Goal: Task Accomplishment & Management: Manage account settings

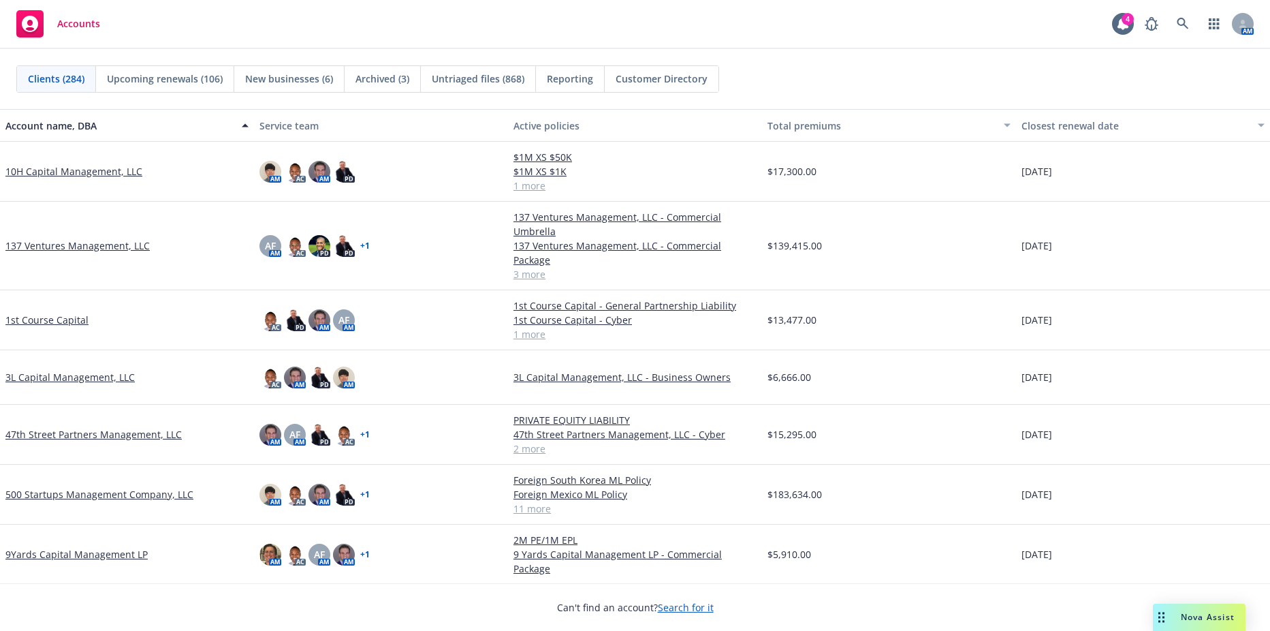
click at [44, 6] on link "Accounts" at bounding box center [58, 24] width 95 height 38
click at [1183, 20] on icon at bounding box center [1183, 24] width 12 height 12
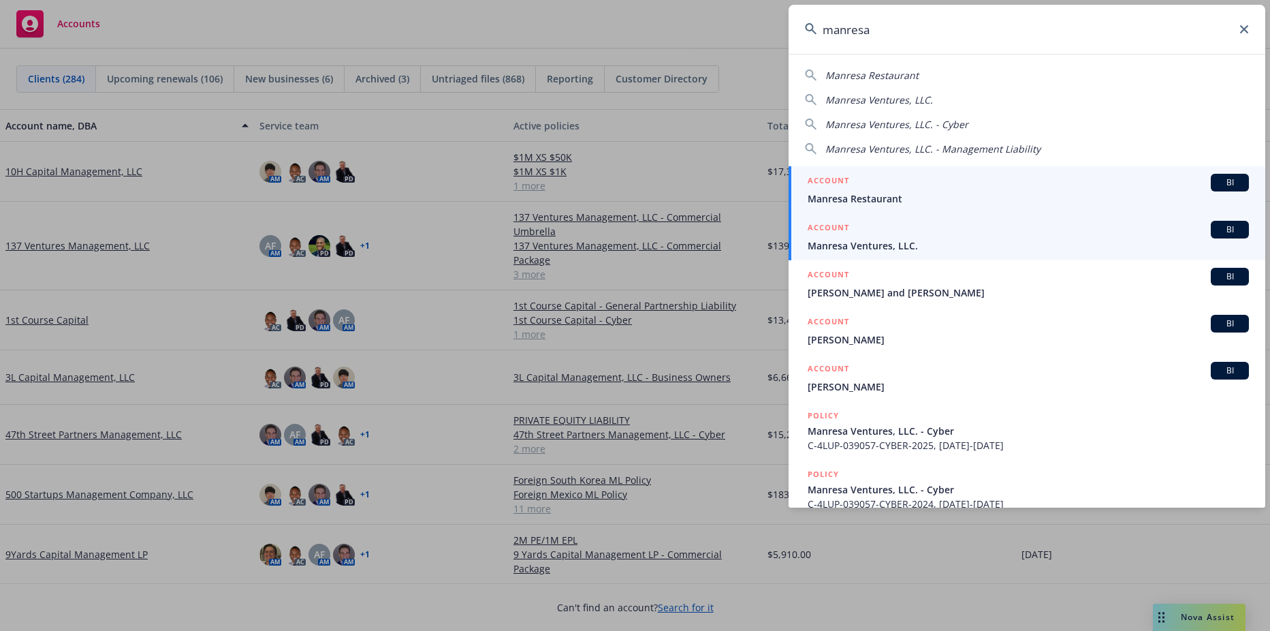
type input "manresa"
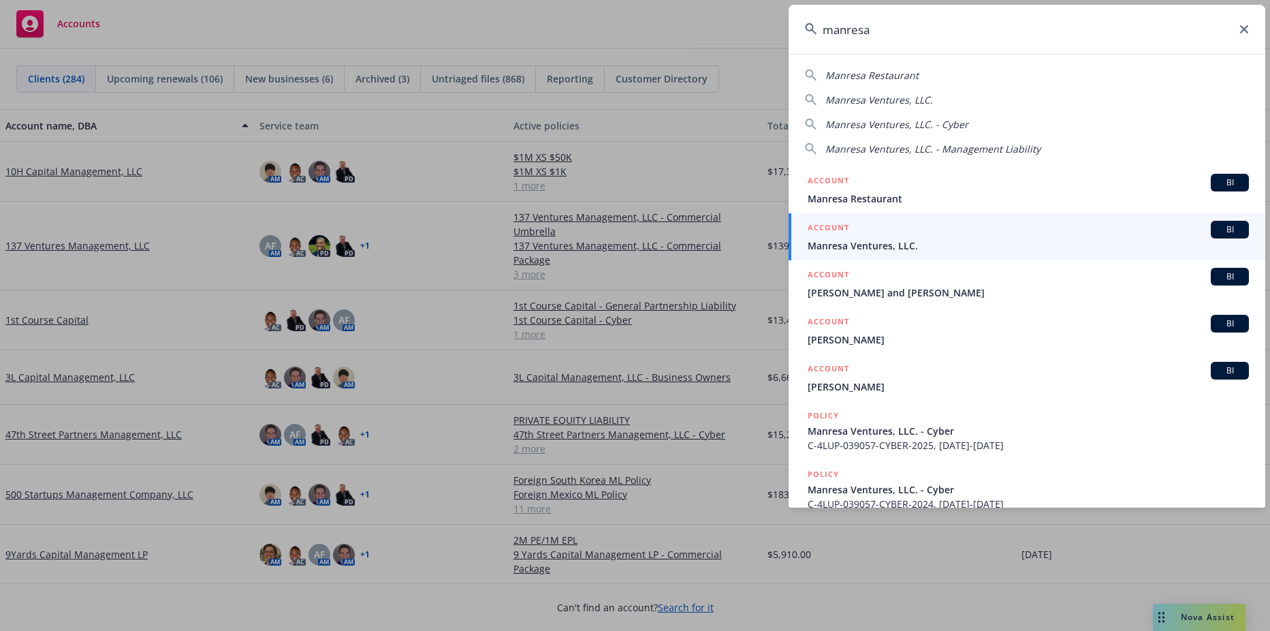
click at [847, 254] on link "ACCOUNT BI Manresa Ventures, LLC." at bounding box center [1027, 236] width 477 height 47
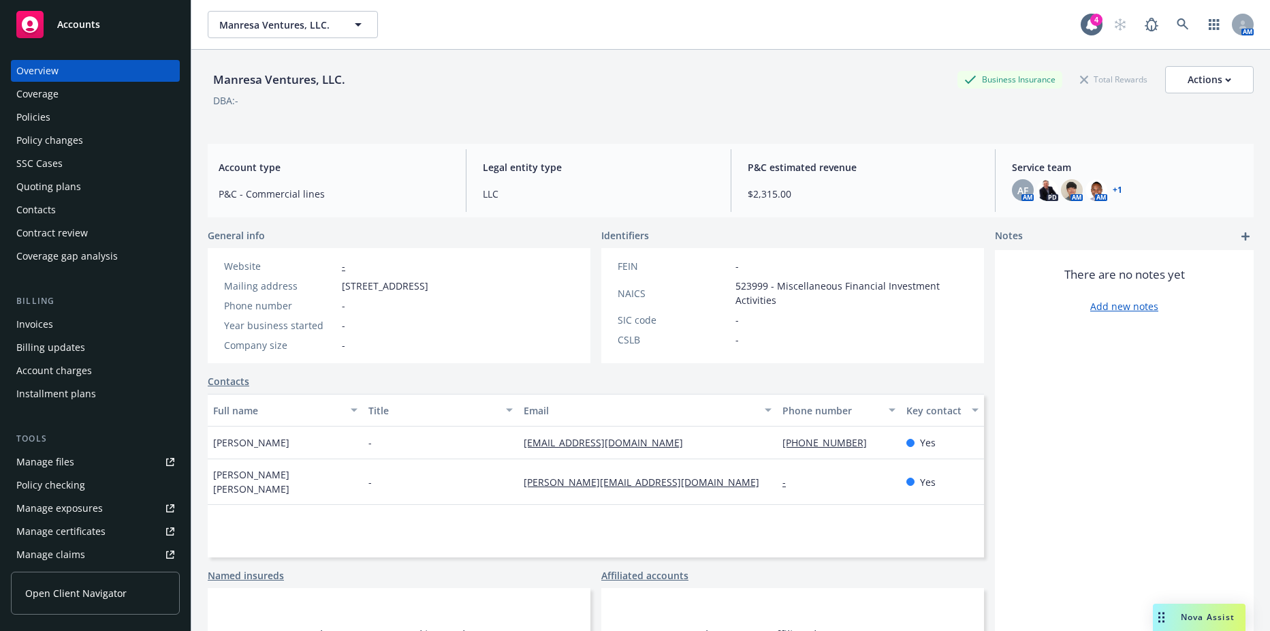
click at [59, 113] on div "Policies" at bounding box center [95, 117] width 158 height 22
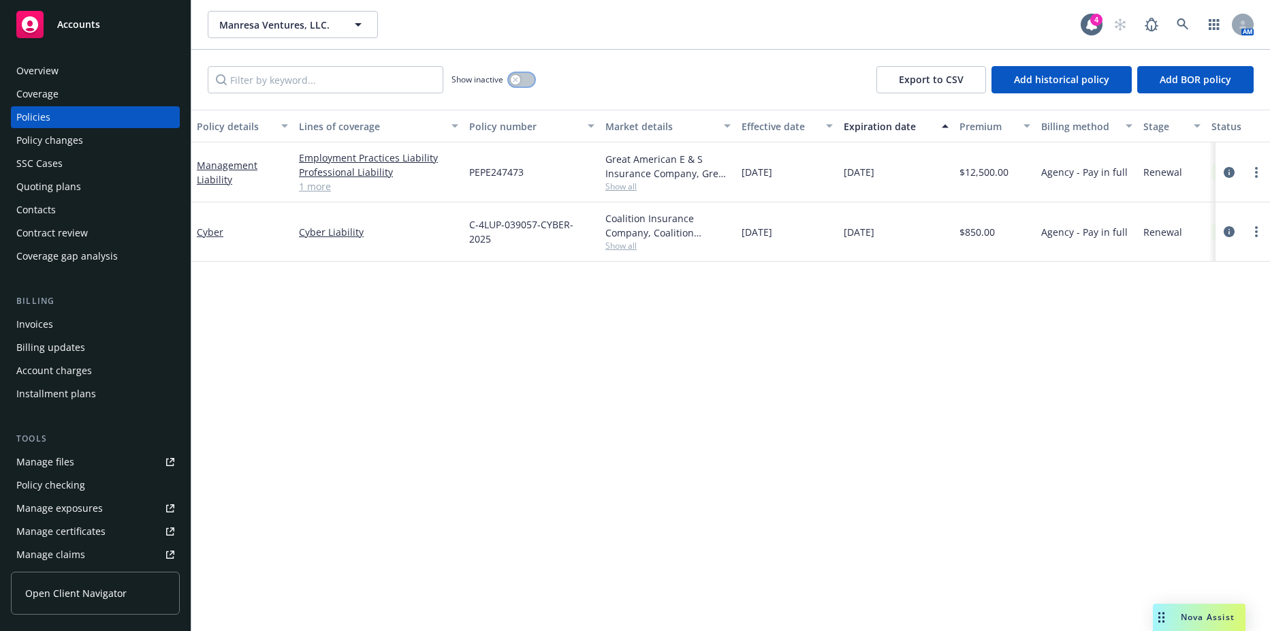
click at [526, 80] on button "button" at bounding box center [522, 80] width 26 height 14
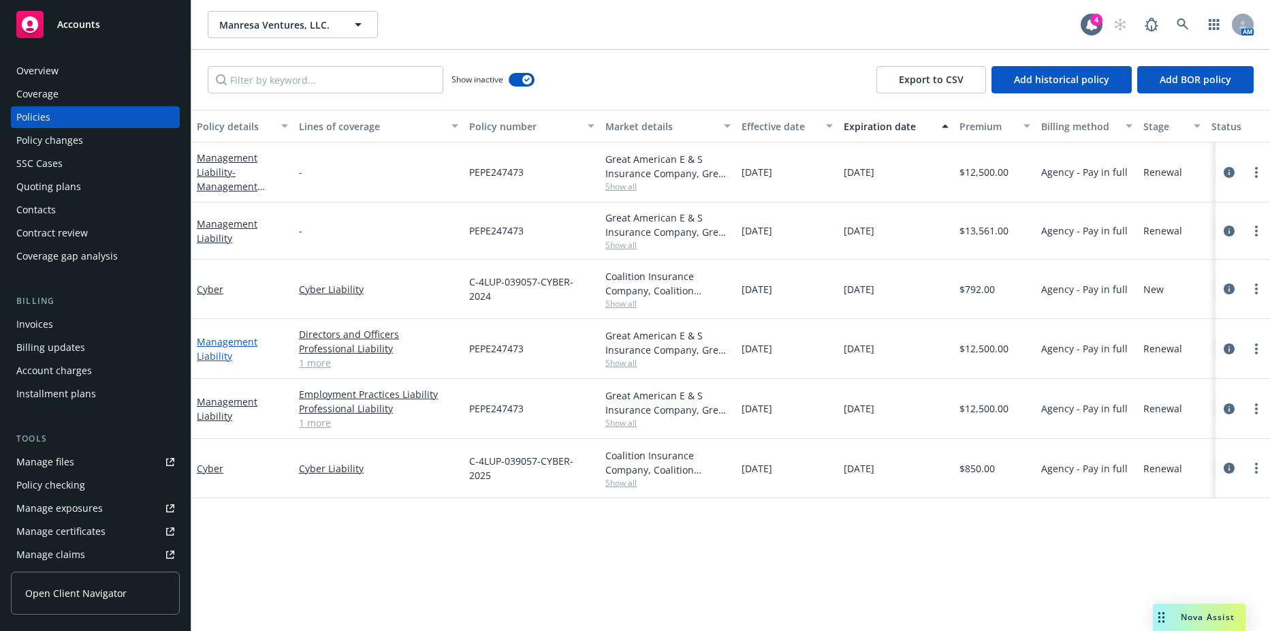
click at [235, 341] on link "Management Liability" at bounding box center [227, 348] width 61 height 27
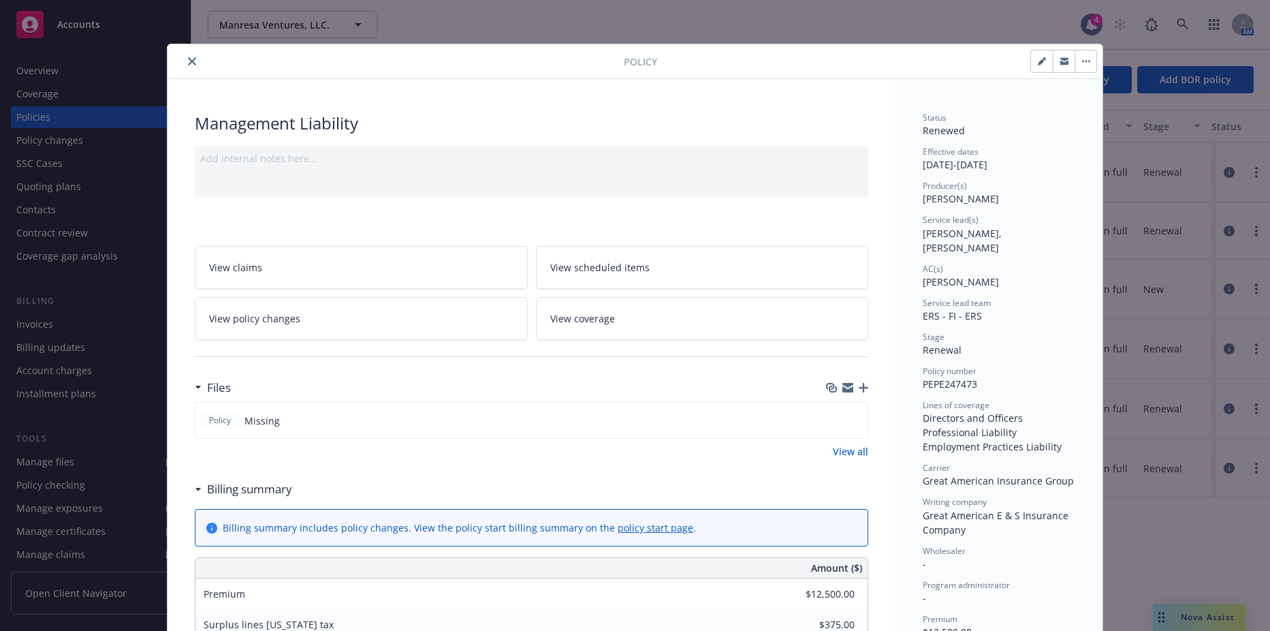
click at [859, 386] on icon "button" at bounding box center [864, 388] width 10 height 10
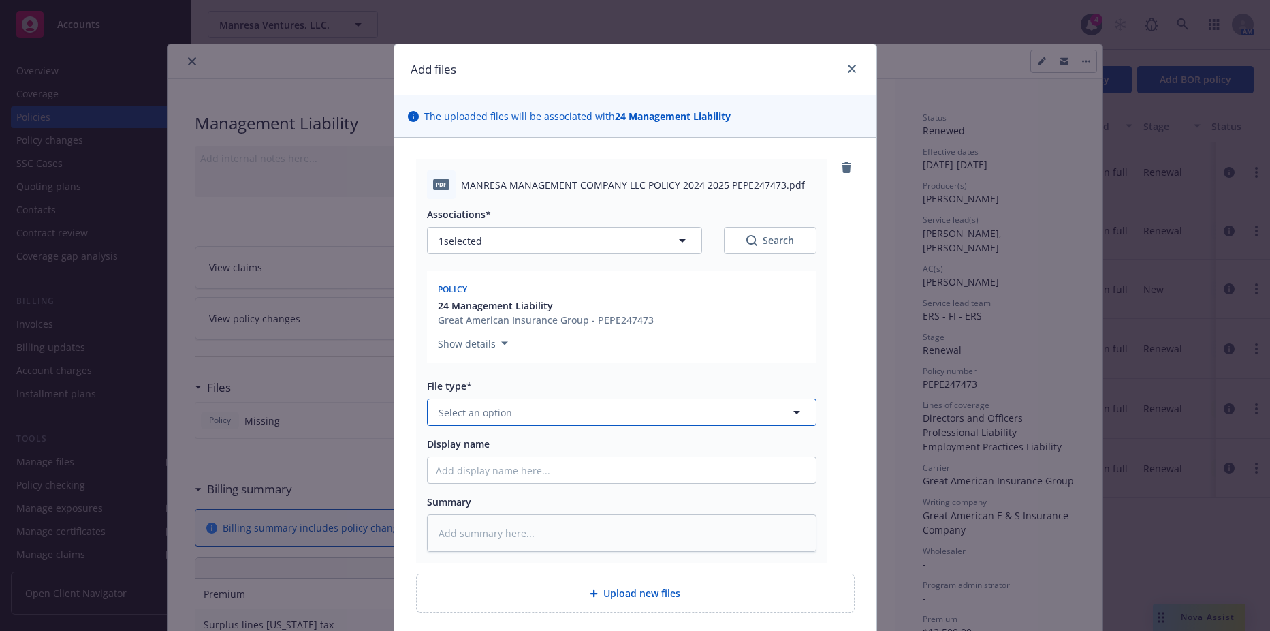
click at [510, 416] on button "Select an option" at bounding box center [622, 411] width 390 height 27
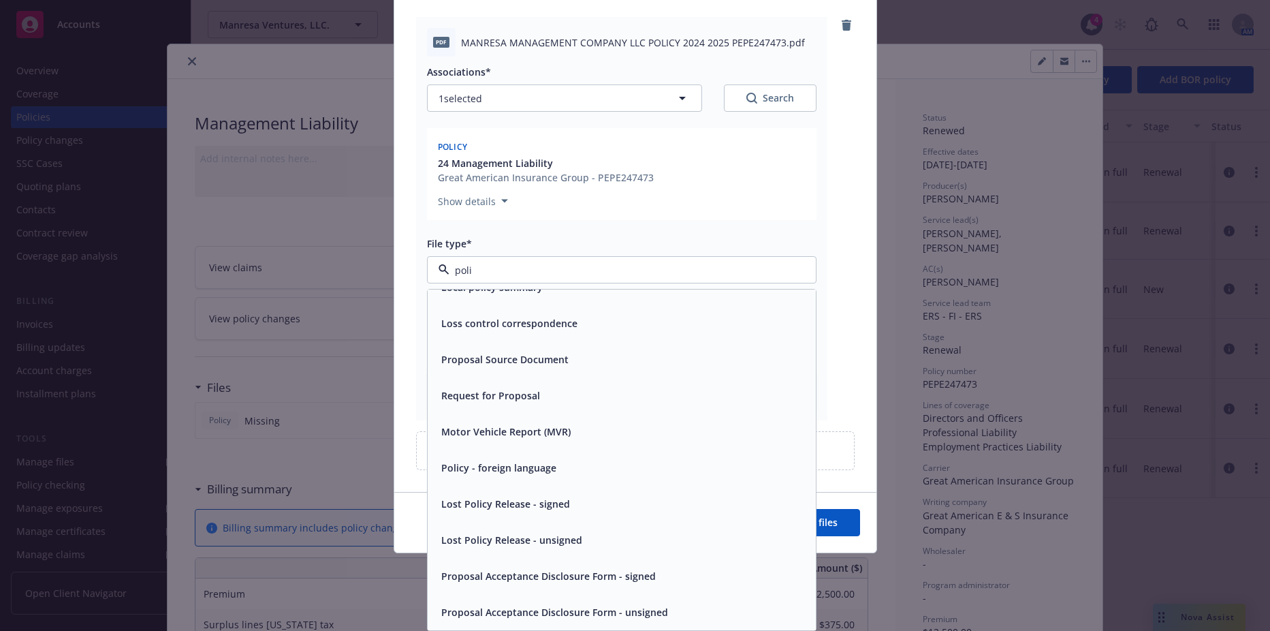
scroll to position [108, 0]
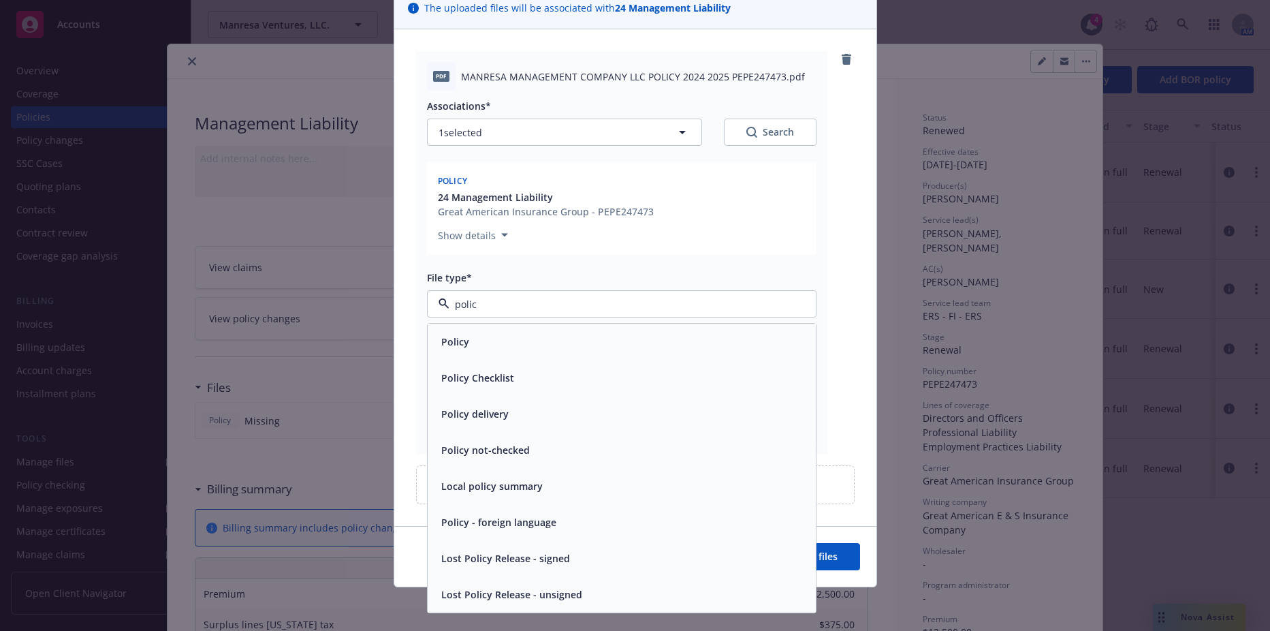
type input "policy"
click at [445, 335] on span "Policy" at bounding box center [455, 341] width 28 height 14
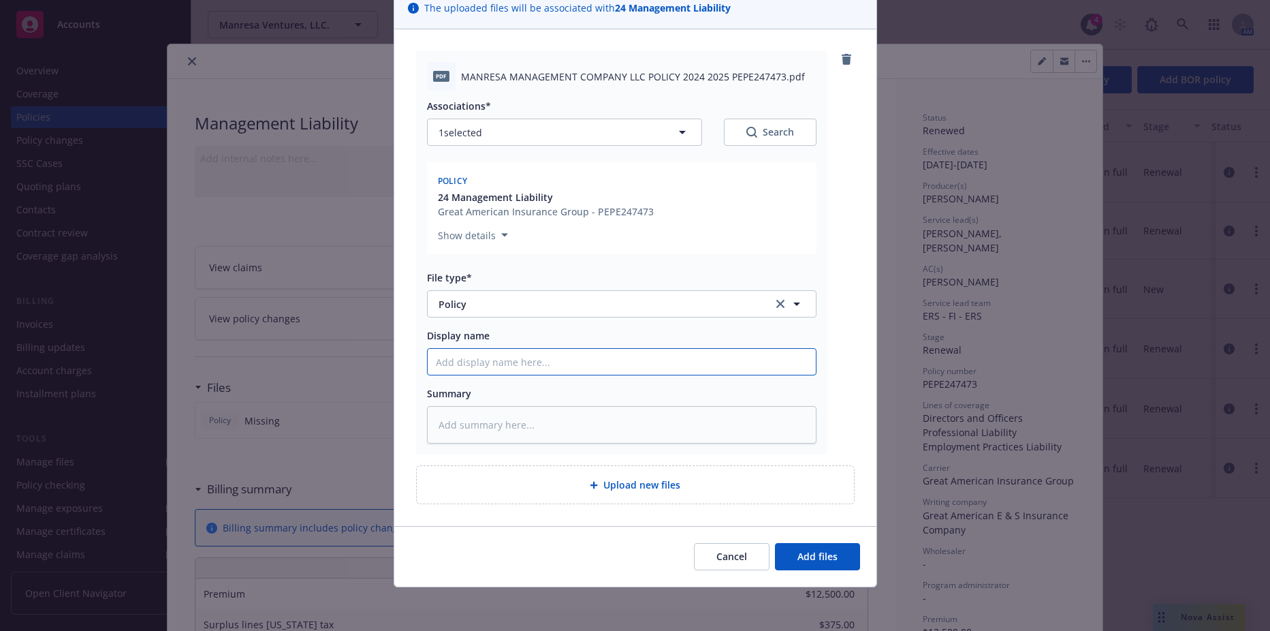
click at [450, 353] on input "Display name" at bounding box center [622, 362] width 388 height 26
type textarea "x"
type input "20"
type textarea "x"
type input "202"
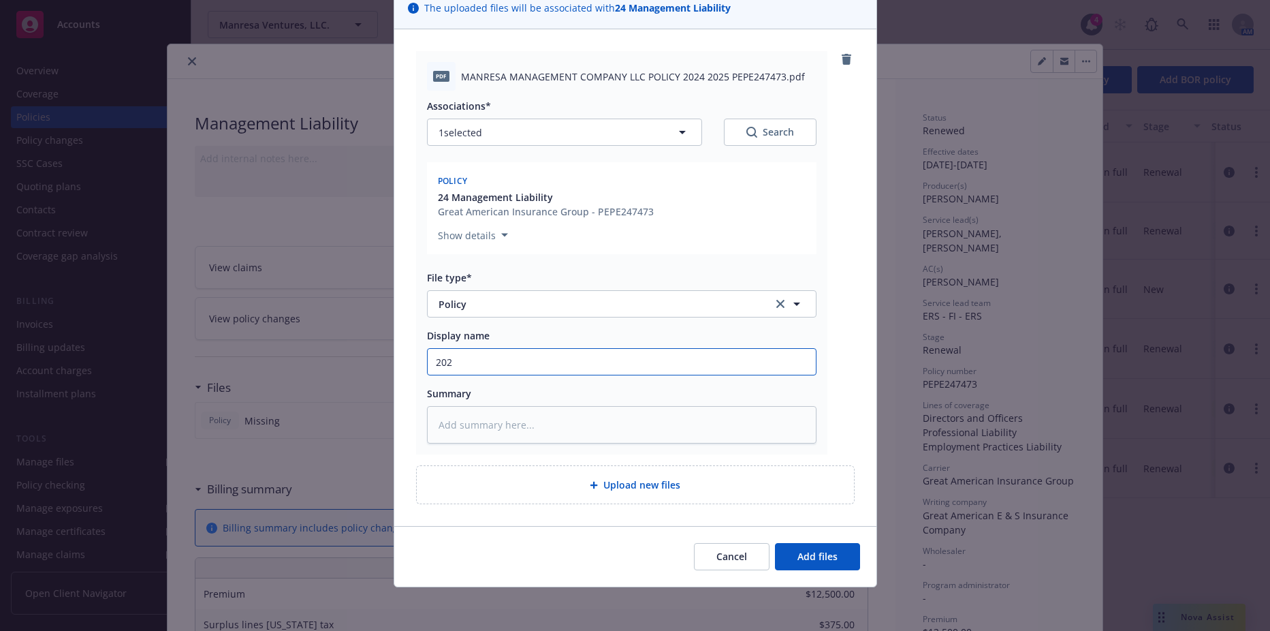
type textarea "x"
type input "2024"
type textarea "x"
type input "2024"
type textarea "x"
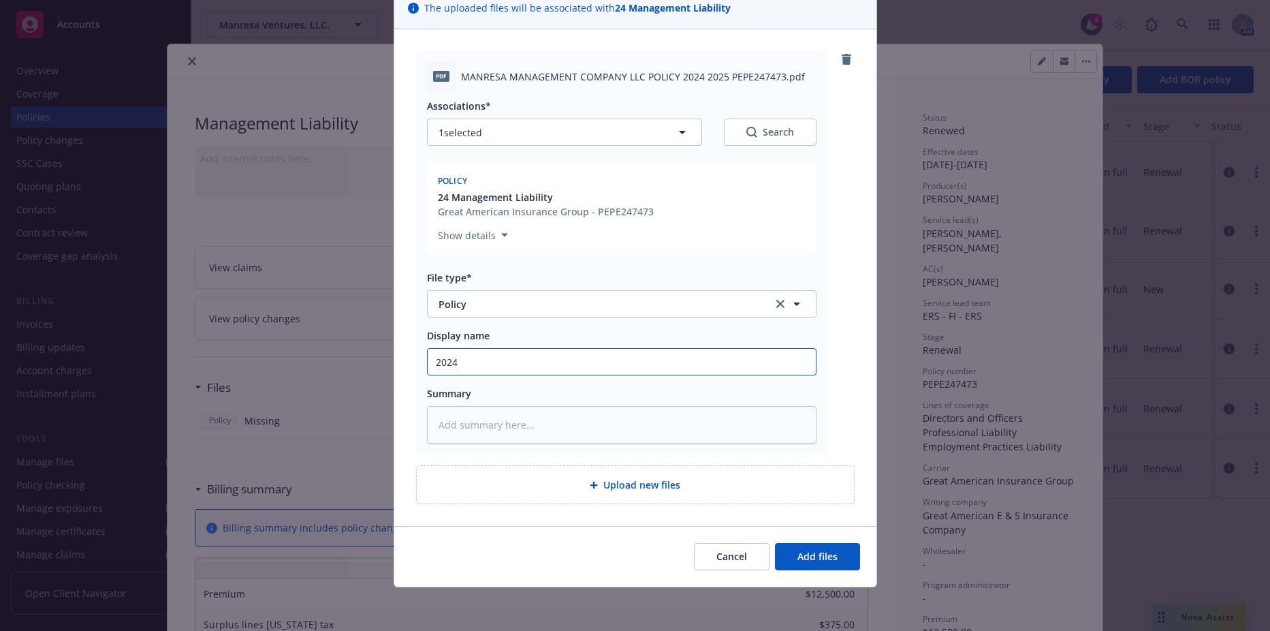
type input "2024 D"
type textarea "x"
type input "2024 D&"
type textarea "x"
type input "2024 D&O"
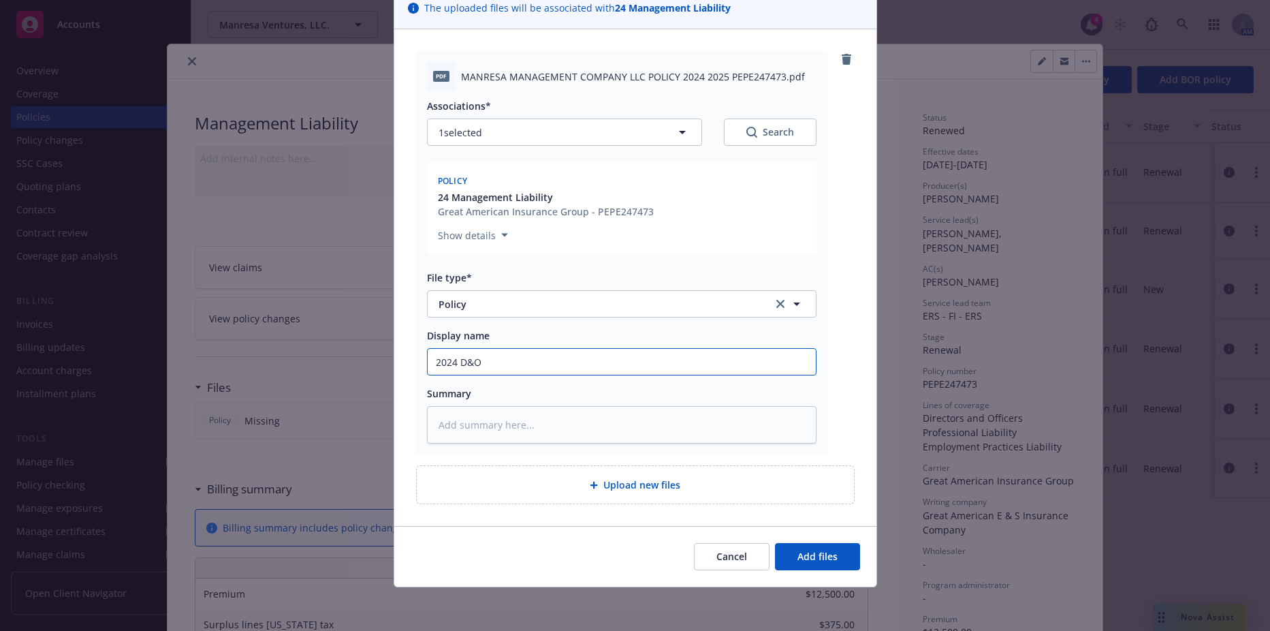
type textarea "x"
type input "2024 D&O"
type textarea "x"
type input "2024 D&O P"
type textarea "x"
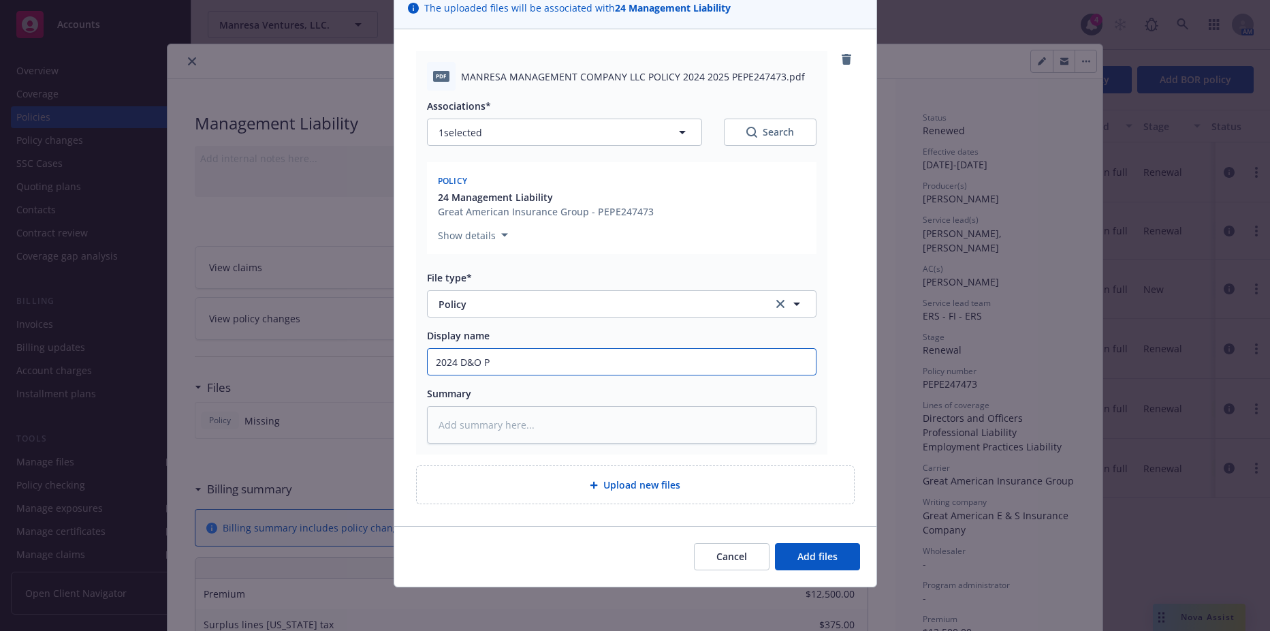
type input "2024 D&O Po"
type textarea "x"
type input "2024 D&O Pol"
type textarea "x"
type input "2024 D&O Poli"
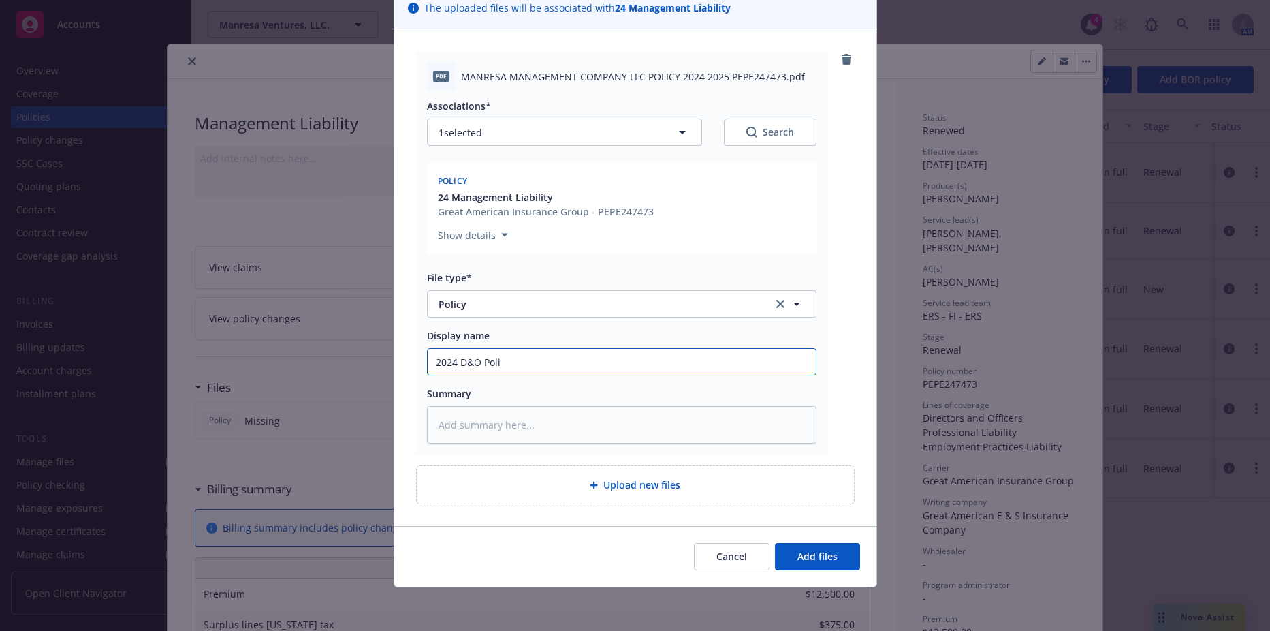
type textarea "x"
type input "2024 D&O Poliy"
type textarea "x"
type input "2024 D&O Poli"
type textarea "x"
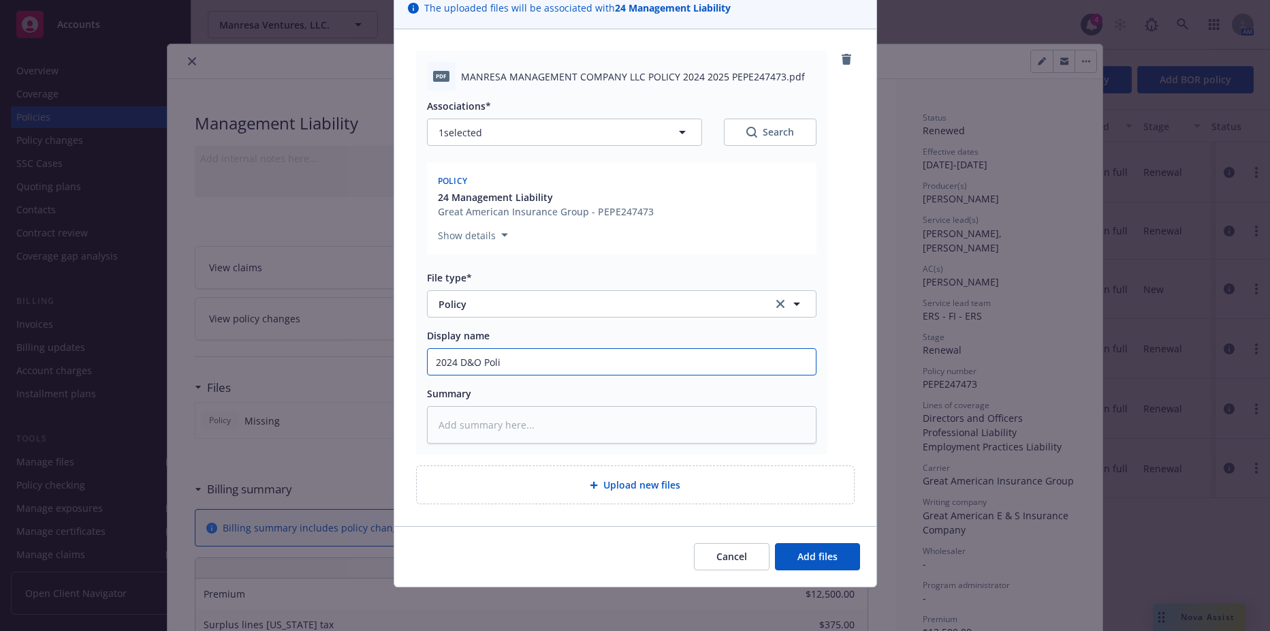
type input "2024 D&O Polic"
type textarea "x"
type input "2024 D&O Policy"
click at [808, 552] on span "Add files" at bounding box center [818, 556] width 40 height 13
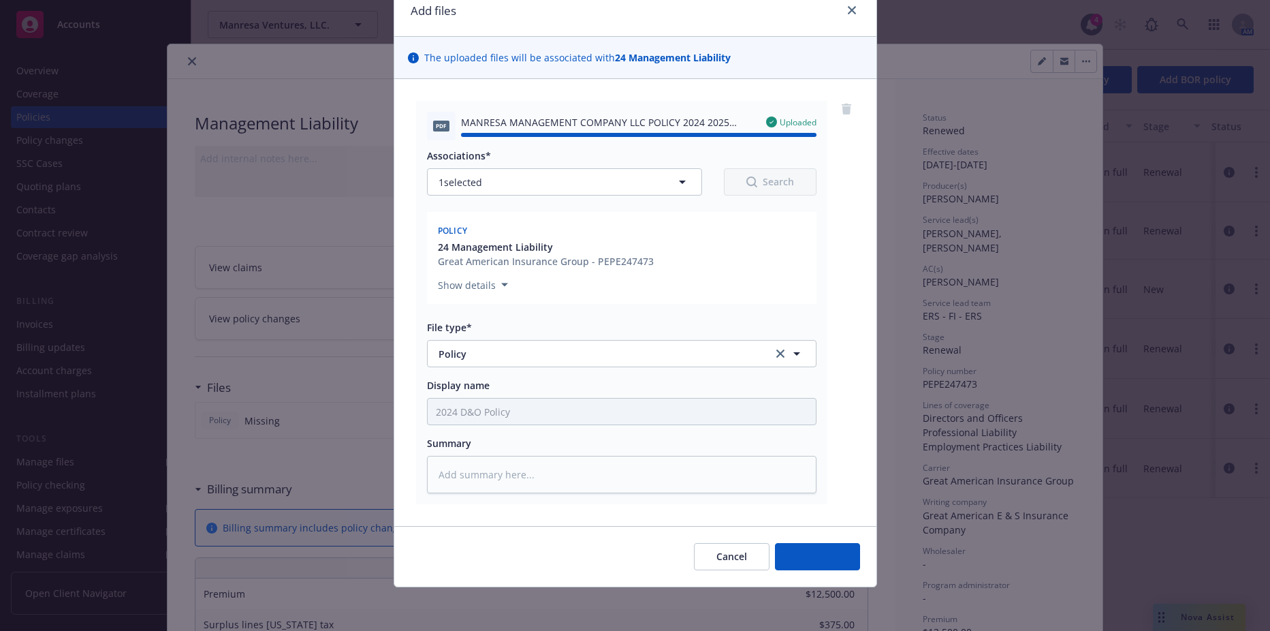
type textarea "x"
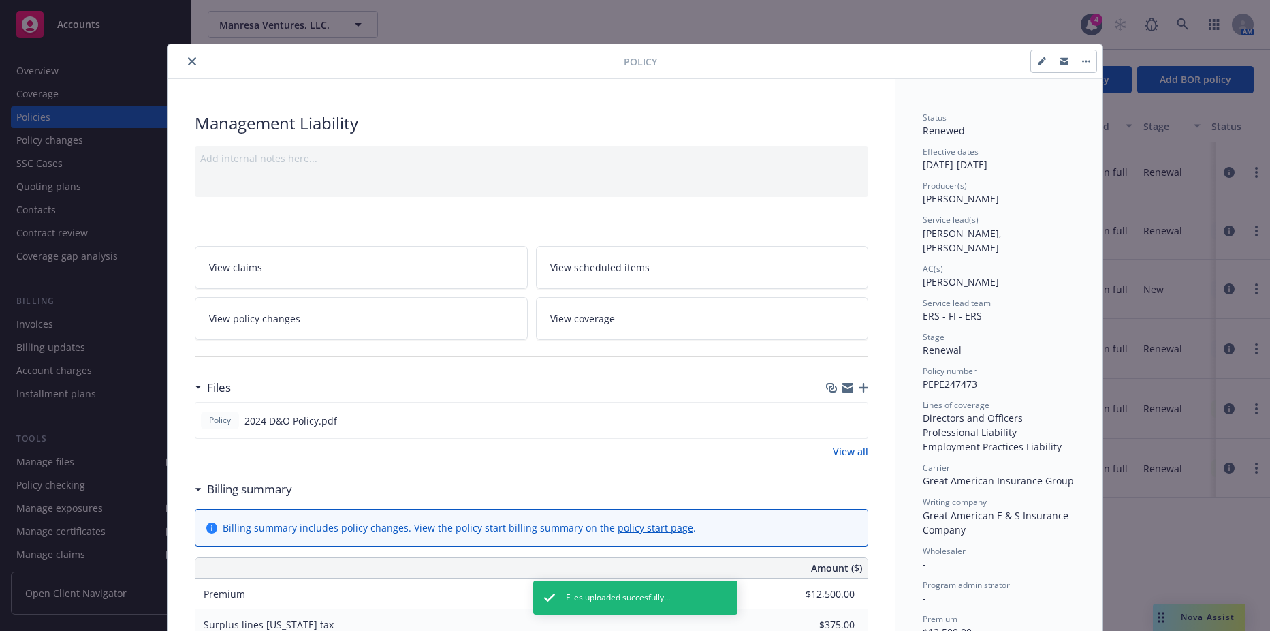
click at [185, 57] on button "close" at bounding box center [192, 61] width 16 height 16
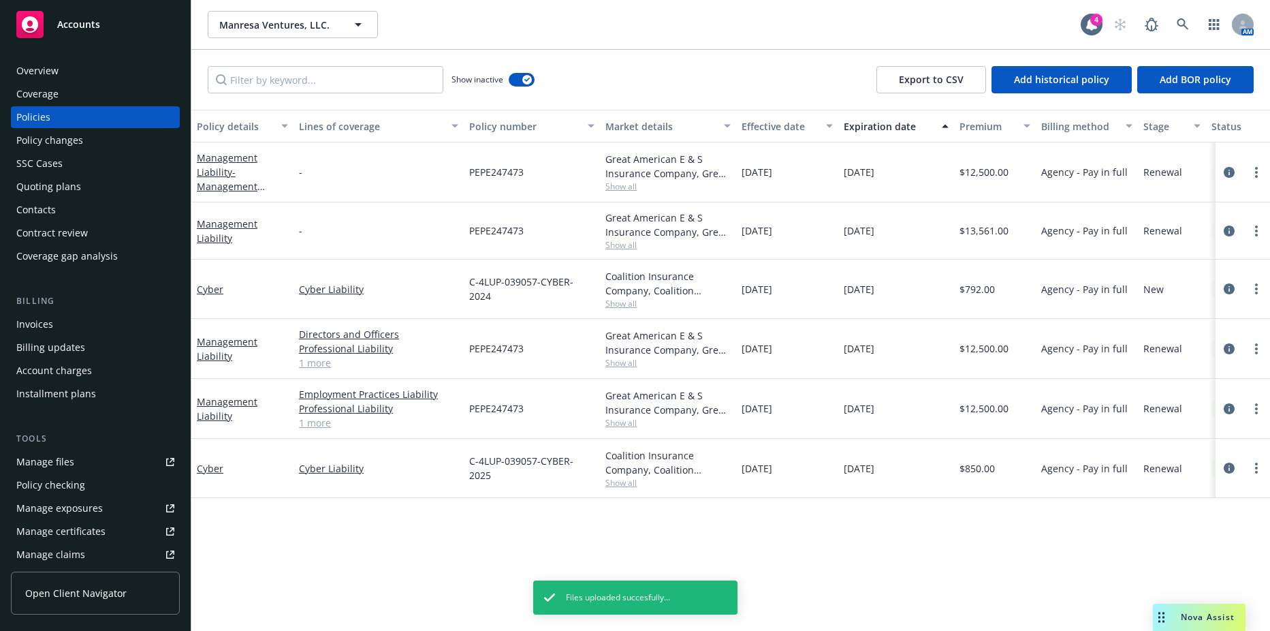
click at [317, 366] on link "1 more" at bounding box center [378, 363] width 159 height 14
click at [317, 435] on div "Employment Practices Liability Professional Liability Directors and Officers 1 …" at bounding box center [379, 409] width 170 height 60
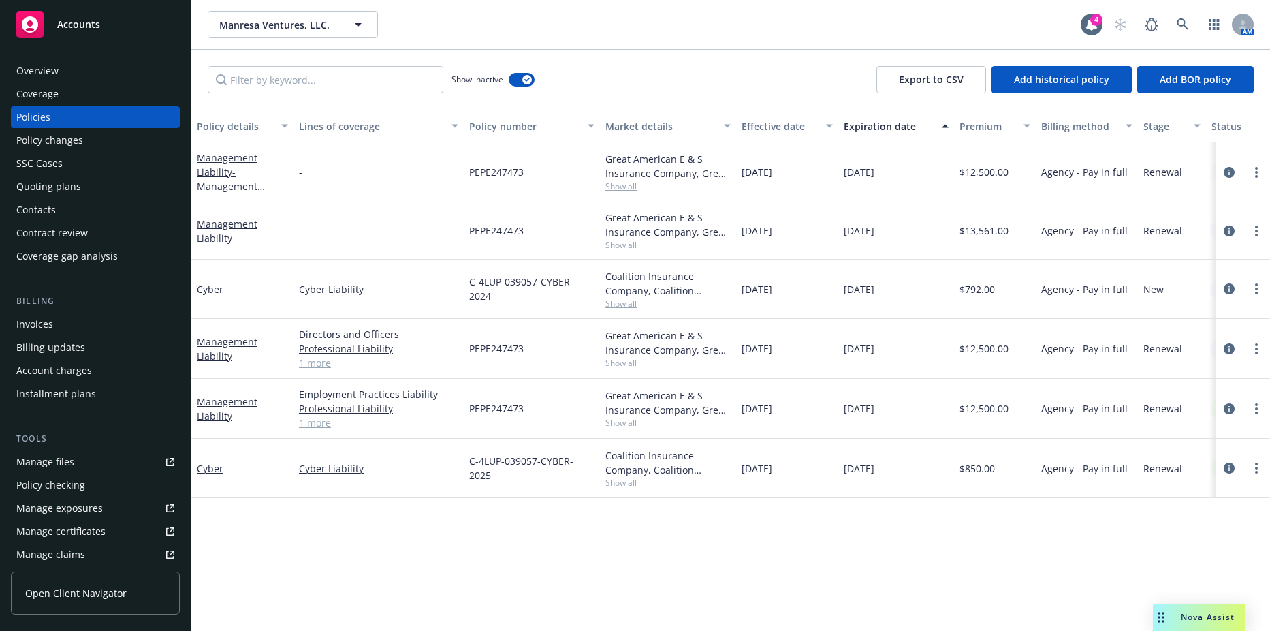
click at [325, 424] on link "1 more" at bounding box center [378, 422] width 159 height 14
